Goal: Find specific page/section: Find specific page/section

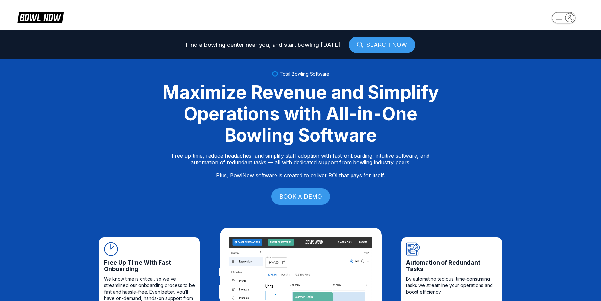
click at [563, 20] on rect "button" at bounding box center [564, 17] width 24 height 11
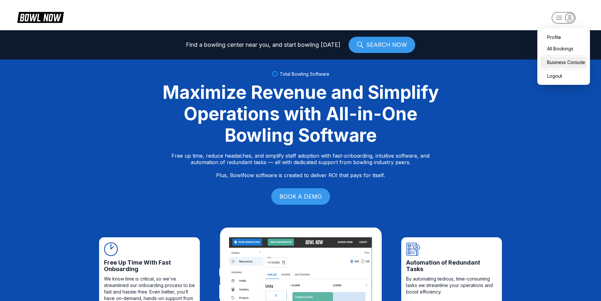
click at [574, 60] on div "Business Console" at bounding box center [564, 62] width 46 height 11
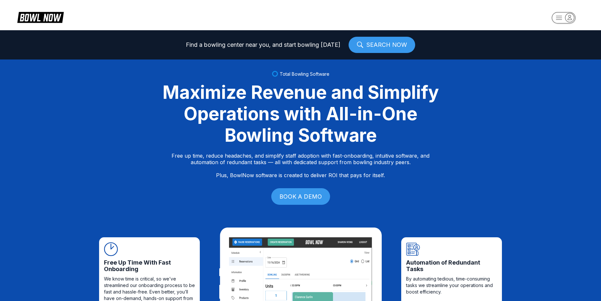
click at [556, 18] on rect "button" at bounding box center [564, 17] width 24 height 11
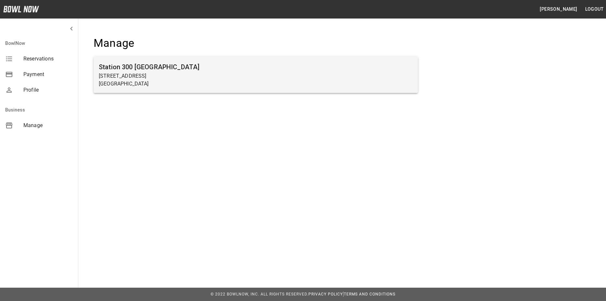
click at [396, 64] on h6 "Station 300 [GEOGRAPHIC_DATA]" at bounding box center [256, 67] width 314 height 10
click at [383, 69] on h6 "Station 300 [GEOGRAPHIC_DATA]" at bounding box center [256, 67] width 314 height 10
click at [223, 87] on p "[GEOGRAPHIC_DATA]" at bounding box center [256, 84] width 314 height 8
click at [228, 82] on p "[GEOGRAPHIC_DATA]" at bounding box center [256, 84] width 314 height 8
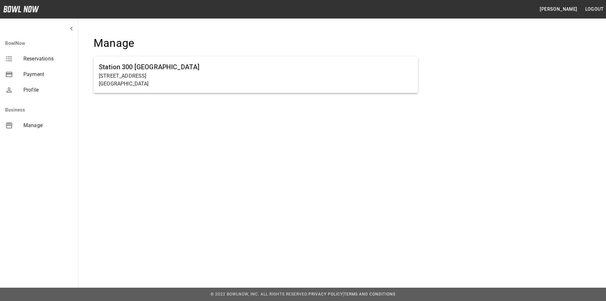
click at [231, 54] on ul "Station [GEOGRAPHIC_DATA][STREET_ADDRESS]" at bounding box center [256, 77] width 324 height 47
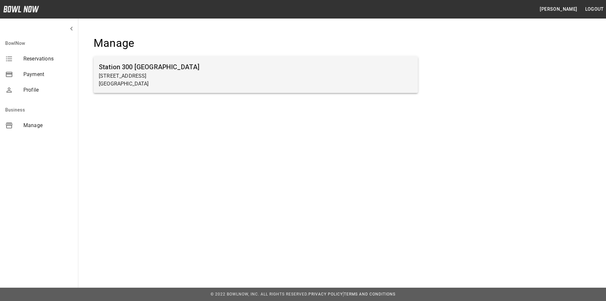
click at [237, 93] on div "Station [GEOGRAPHIC_DATA][STREET_ADDRESS]" at bounding box center [256, 75] width 324 height 36
click at [257, 71] on h6 "Station 300 [GEOGRAPHIC_DATA]" at bounding box center [256, 67] width 314 height 10
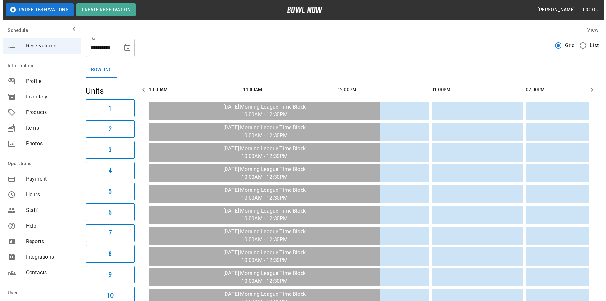
scroll to position [0, 566]
